Goal: Information Seeking & Learning: Learn about a topic

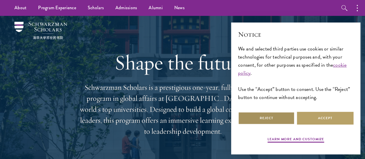
click at [278, 117] on button "Reject" at bounding box center [266, 118] width 56 height 13
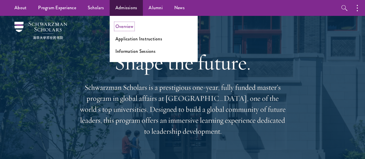
click at [129, 27] on link "Overview" at bounding box center [124, 26] width 18 height 7
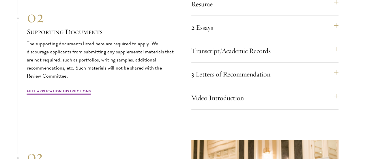
scroll to position [1768, 0]
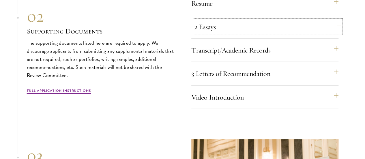
click at [269, 34] on button "2 Essays" at bounding box center [267, 27] width 147 height 14
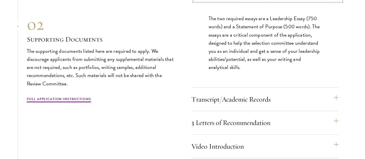
scroll to position [1801, 0]
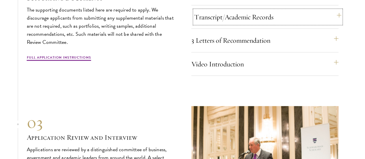
click at [297, 24] on button "Transcript/Academic Records" at bounding box center [267, 17] width 147 height 14
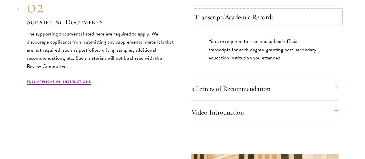
click at [297, 24] on button "Transcript/Academic Records" at bounding box center [267, 17] width 147 height 14
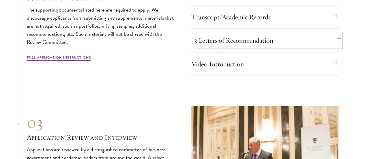
click at [297, 47] on button "3 Letters of Recommendation" at bounding box center [267, 40] width 147 height 14
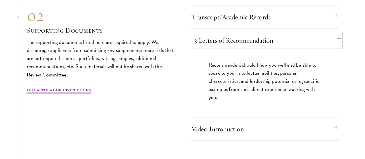
click at [297, 47] on button "3 Letters of Recommendation" at bounding box center [267, 40] width 147 height 14
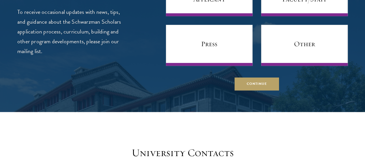
scroll to position [2246, 0]
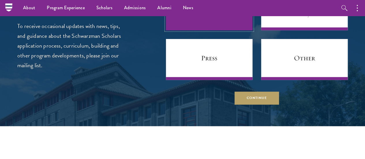
click at [201, 30] on link "Prospective Applicant" at bounding box center [209, 9] width 86 height 41
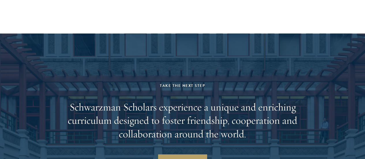
scroll to position [2603, 0]
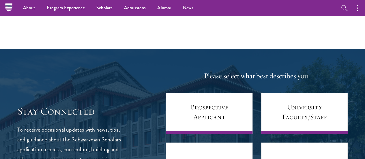
scroll to position [2141, 0]
